Goal: Information Seeking & Learning: Learn about a topic

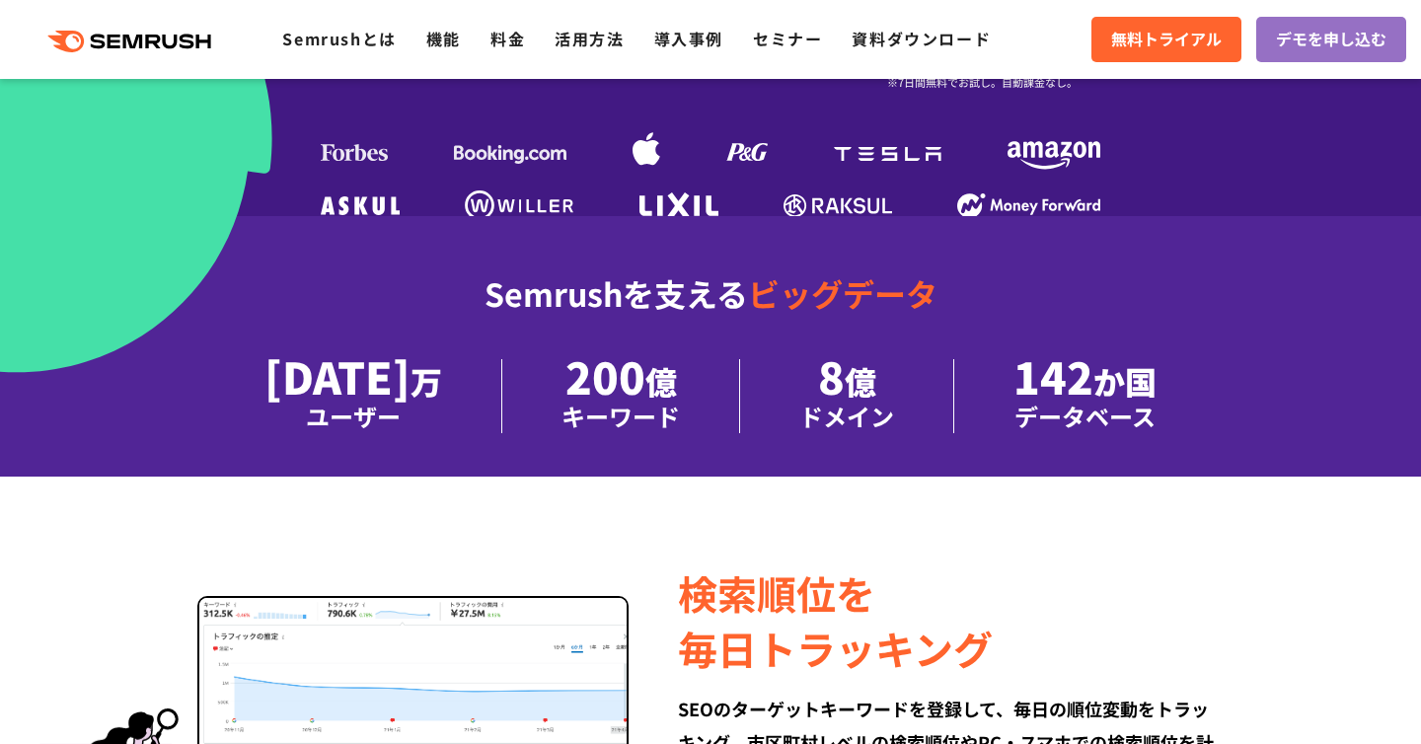
scroll to position [756, 0]
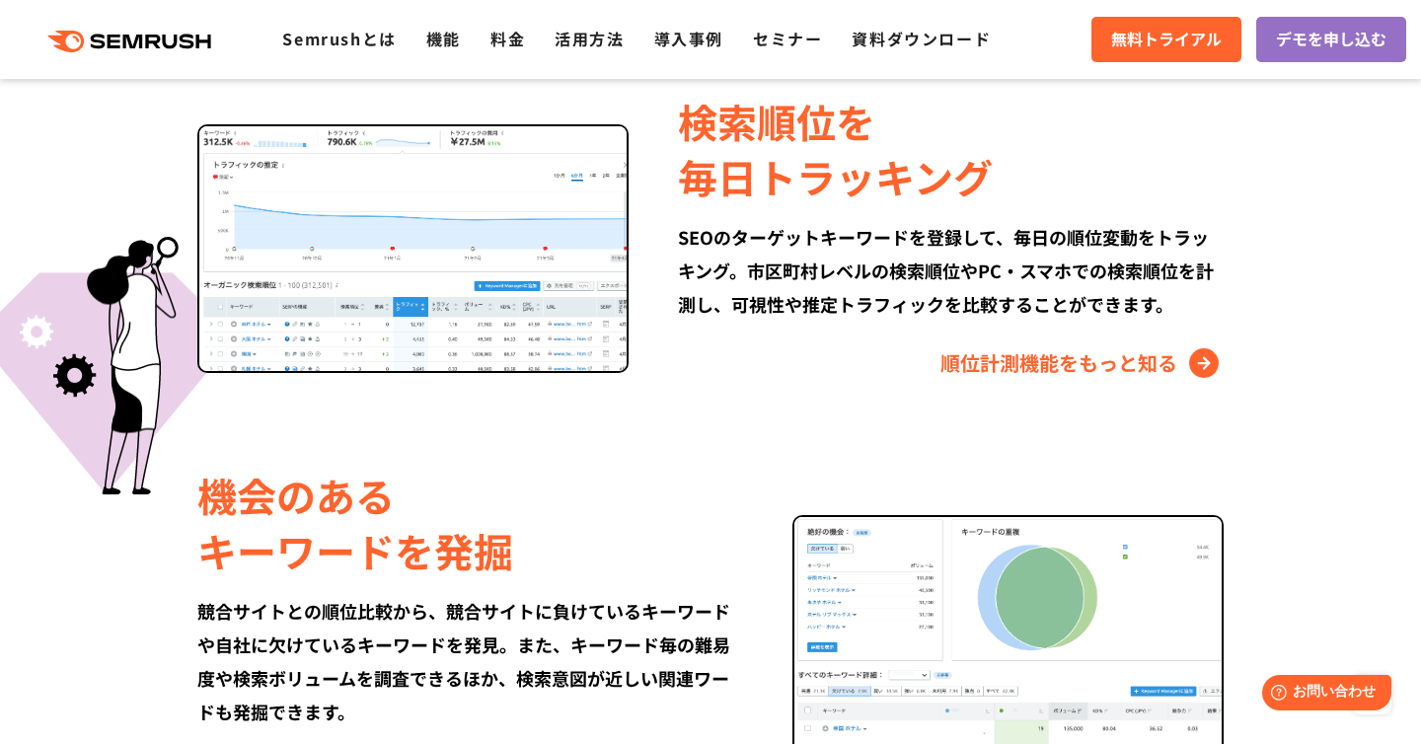
scroll to position [1140, 0]
